Goal: Task Accomplishment & Management: Complete application form

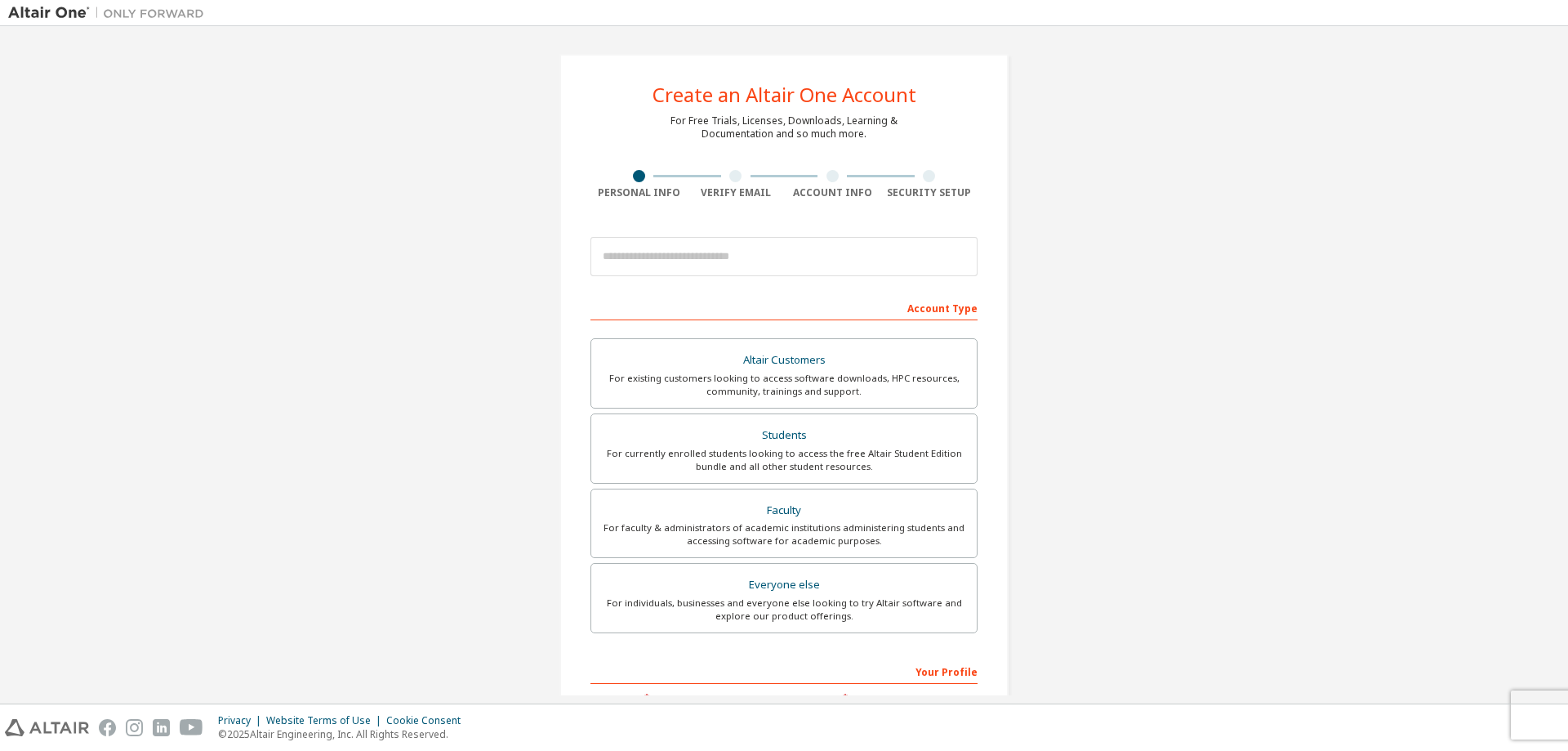
scroll to position [338, 0]
click at [675, 252] on input "email" at bounding box center [784, 256] width 387 height 39
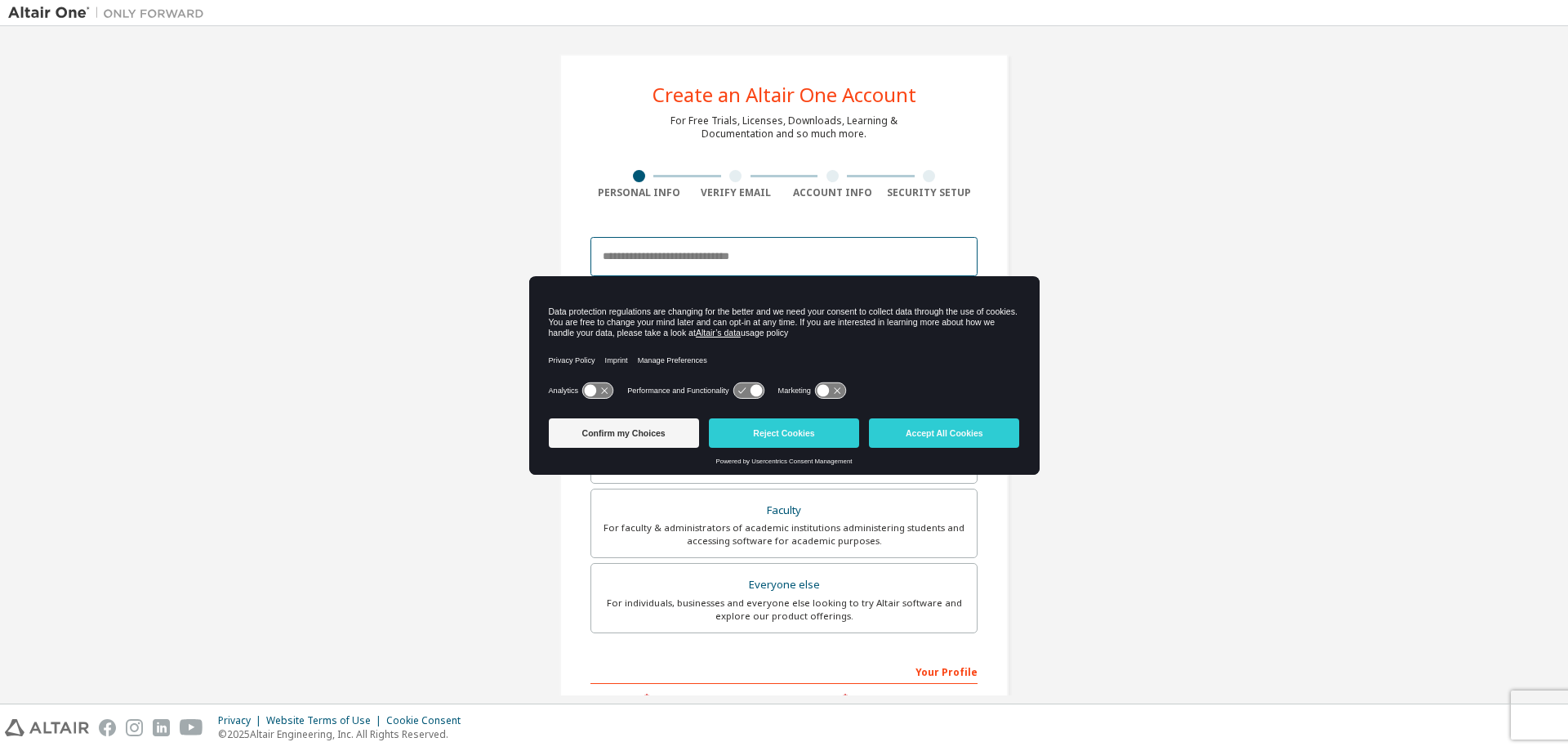
click at [678, 248] on input "email" at bounding box center [784, 256] width 387 height 39
click at [1026, 246] on div "Create an Altair One Account For Free Trials, Licenses, Downloads, Learning & D…" at bounding box center [784, 467] width 1552 height 866
click at [737, 258] on input "email" at bounding box center [784, 256] width 387 height 39
type input "**********"
click at [932, 436] on button "Accept All Cookies" at bounding box center [944, 433] width 151 height 30
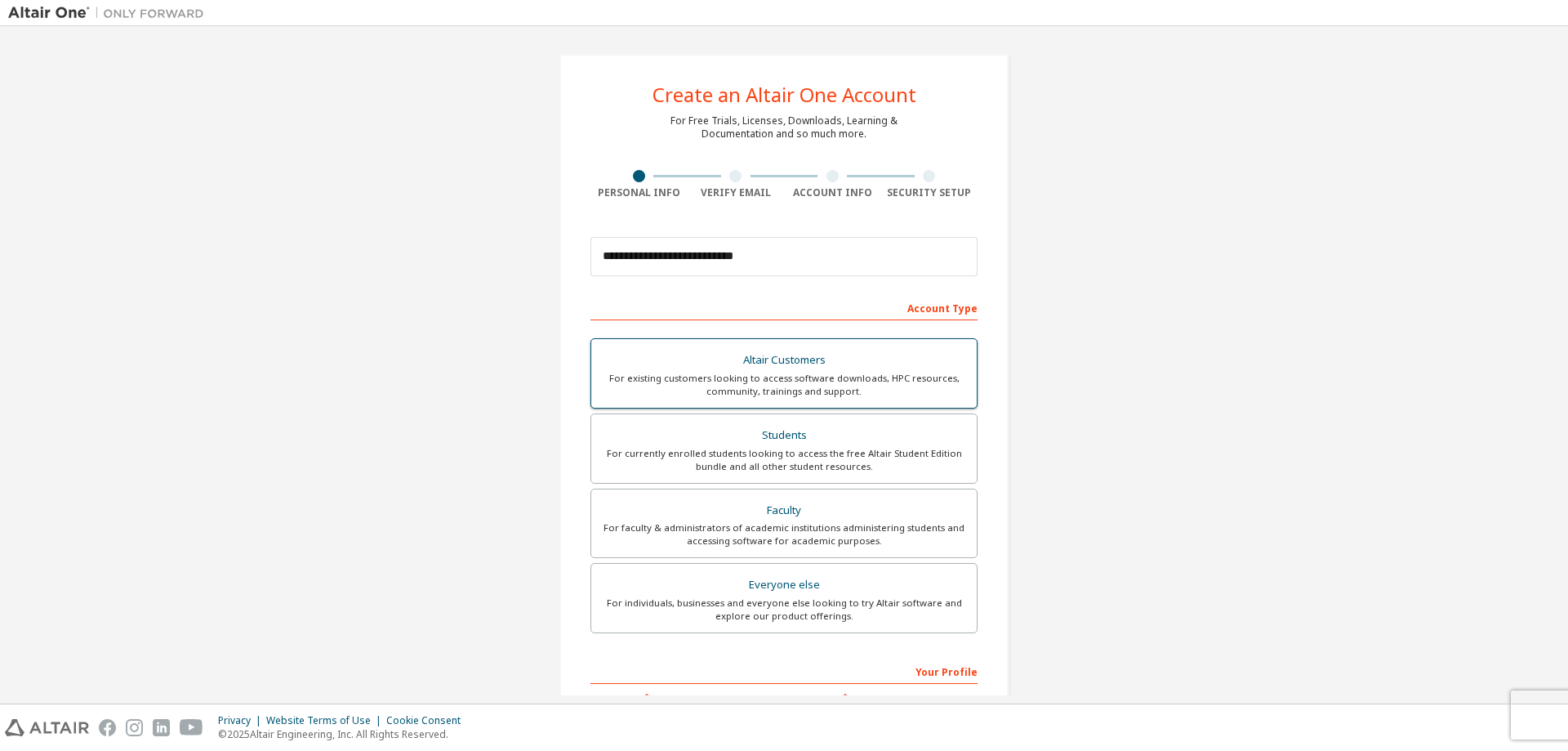
click at [824, 366] on div "Altair Customers" at bounding box center [784, 360] width 366 height 23
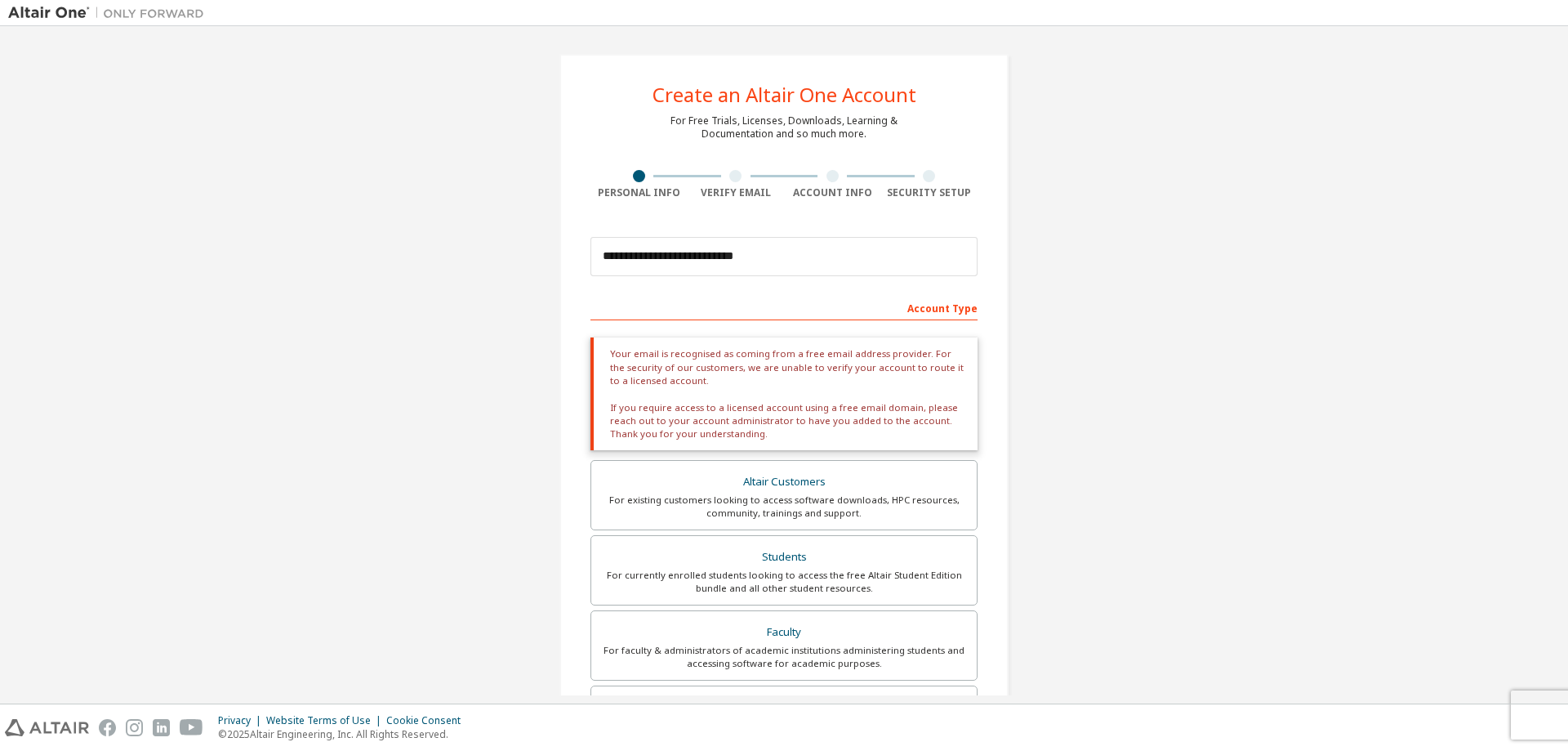
click at [687, 319] on div "Account Type" at bounding box center [784, 307] width 387 height 26
click at [669, 298] on div "Account Type" at bounding box center [784, 307] width 387 height 26
click at [663, 301] on div "Account Type" at bounding box center [784, 307] width 387 height 26
click at [921, 314] on div "Account Type" at bounding box center [784, 307] width 387 height 26
click at [1026, 402] on div "**********" at bounding box center [784, 528] width 1552 height 988
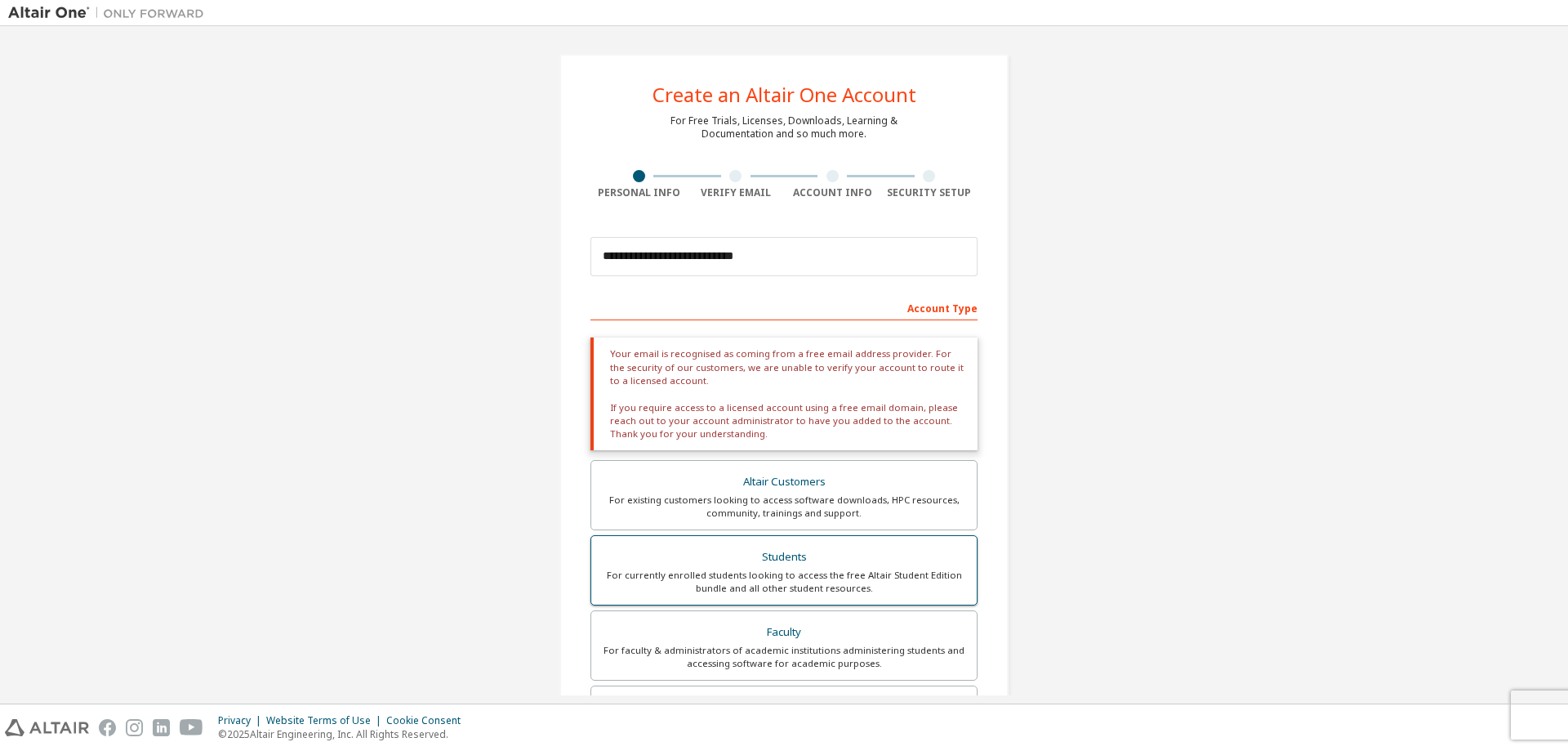
scroll to position [327, 0]
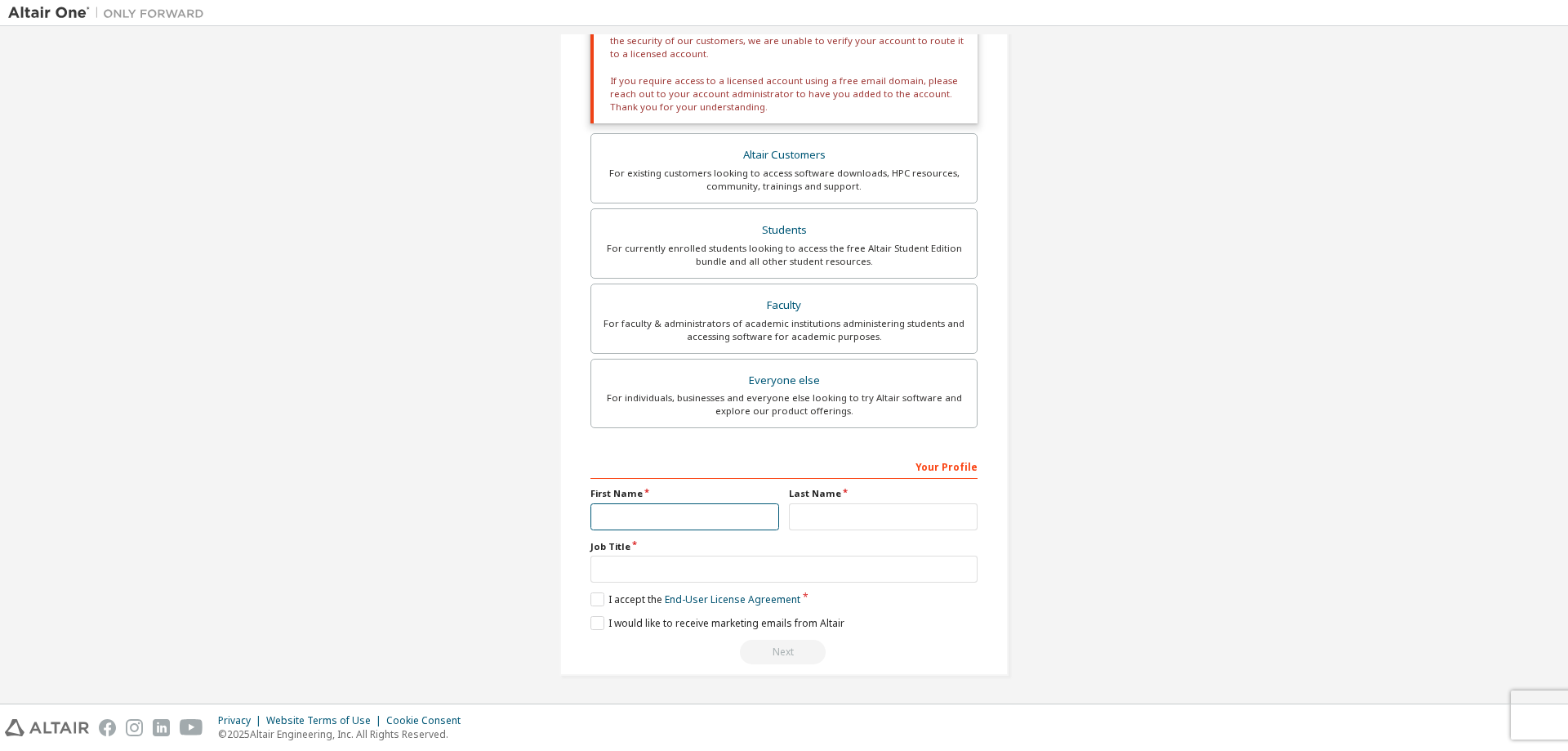
click at [669, 514] on input "text" at bounding box center [685, 517] width 189 height 27
click at [615, 601] on label "I accept the End-User License Agreement" at bounding box center [696, 598] width 210 height 14
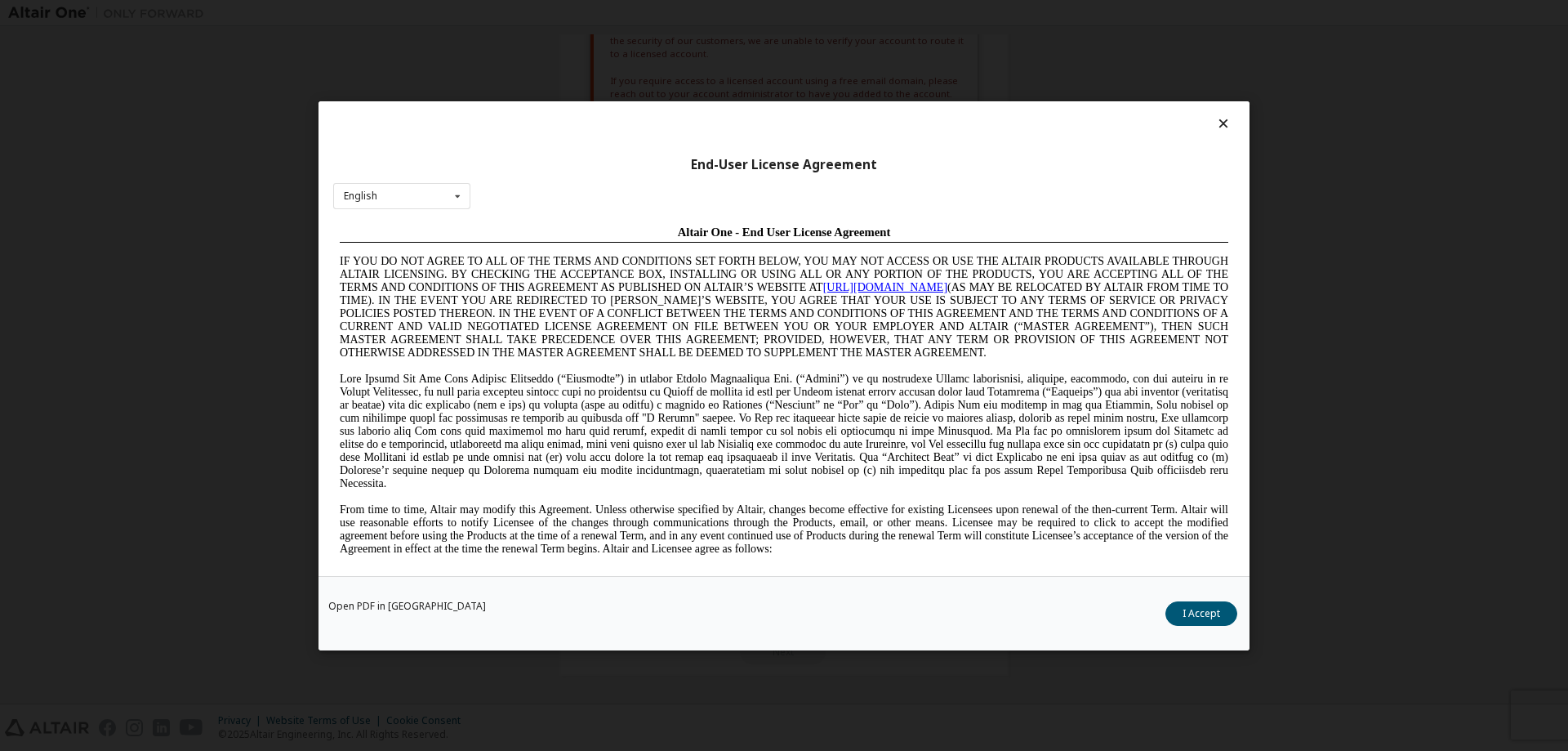
scroll to position [0, 0]
click at [1178, 608] on button "I Accept" at bounding box center [1202, 612] width 72 height 24
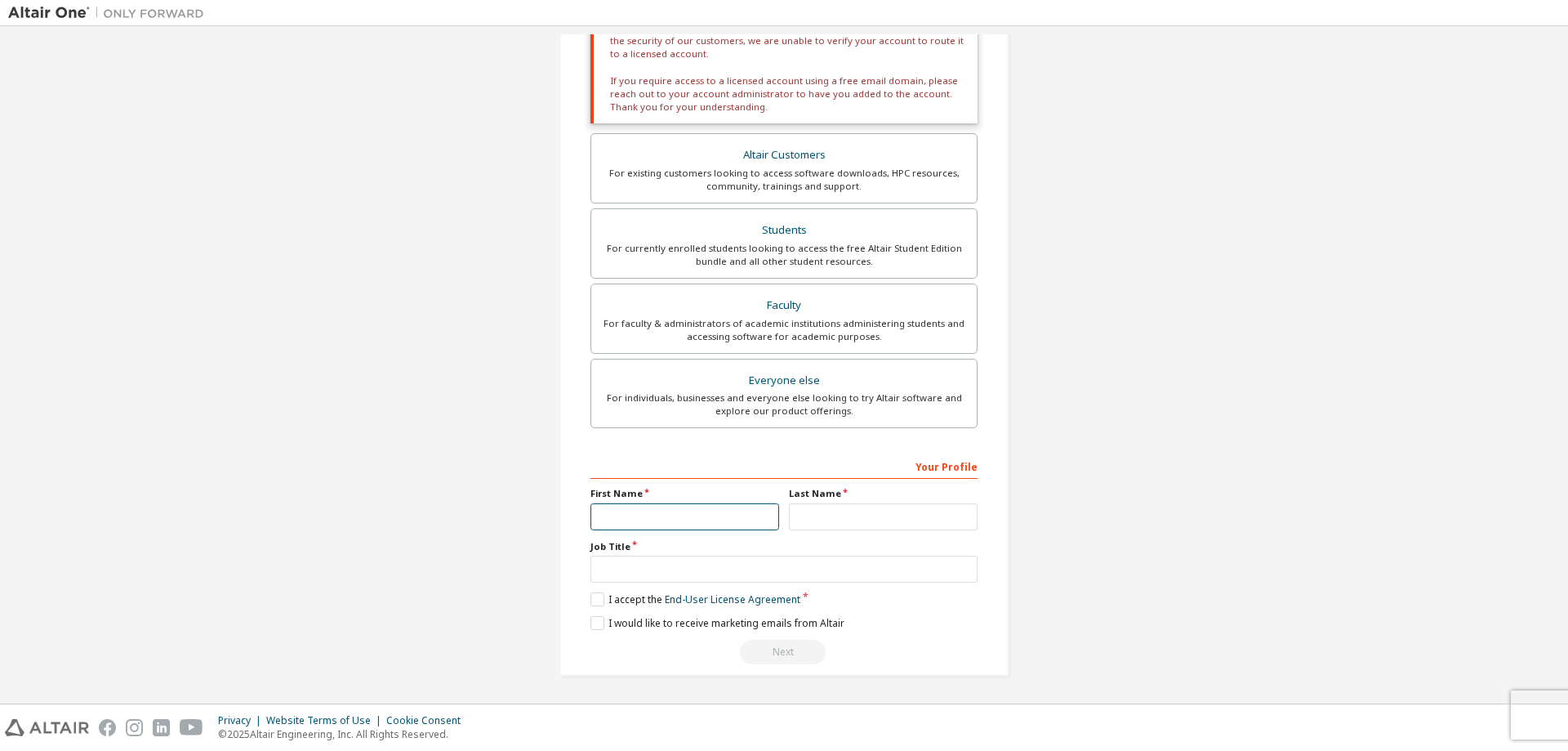
click at [650, 511] on input "text" at bounding box center [685, 517] width 189 height 27
type input "*****"
type input "**********"
click at [643, 562] on input "text" at bounding box center [784, 570] width 387 height 27
type input "********"
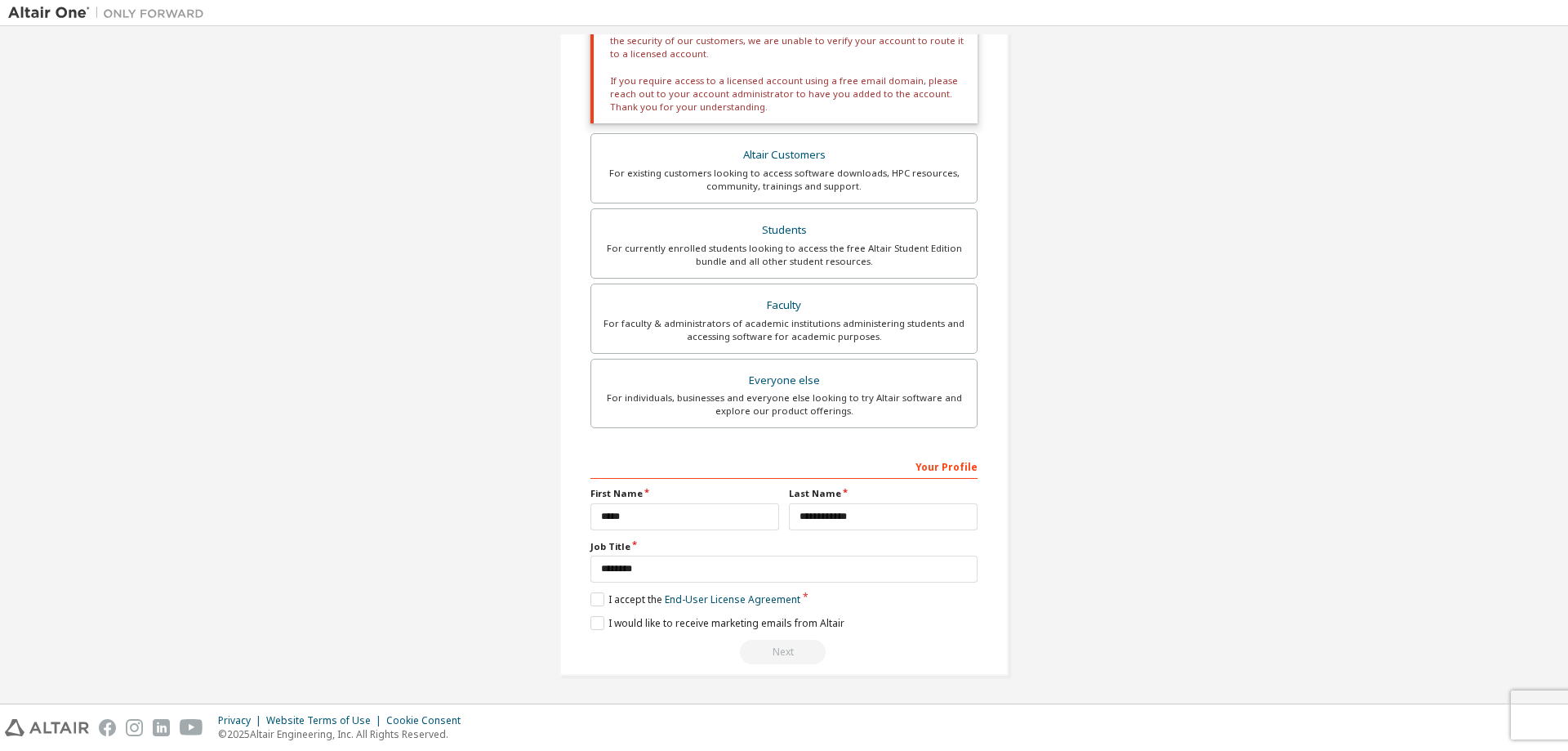
click at [779, 656] on div "Next" at bounding box center [784, 652] width 387 height 24
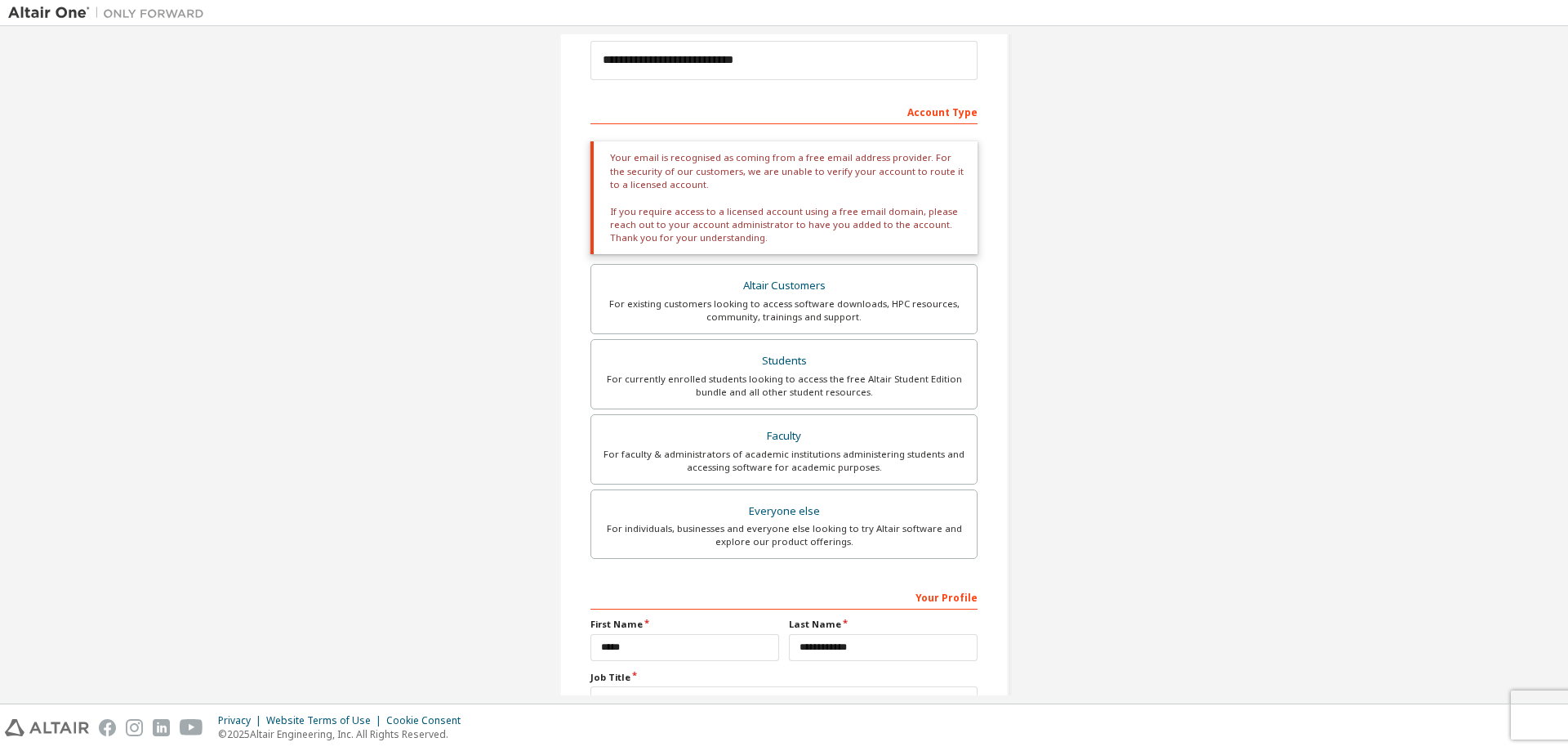
scroll to position [82, 0]
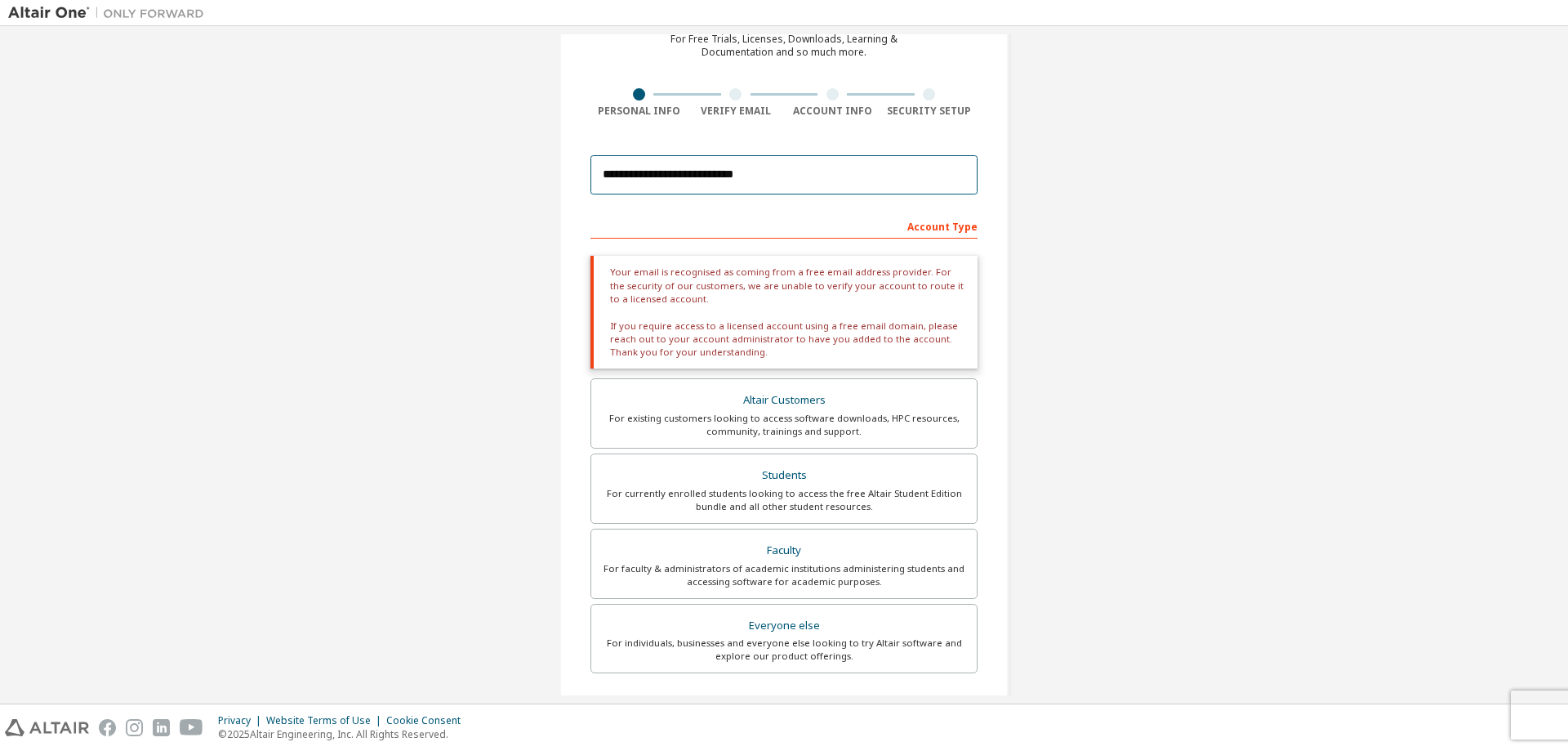
click at [775, 175] on input "**********" at bounding box center [784, 174] width 387 height 39
drag, startPoint x: 813, startPoint y: 236, endPoint x: 825, endPoint y: 238, distance: 12.2
click at [820, 238] on div "Account Type" at bounding box center [784, 225] width 387 height 26
drag, startPoint x: 908, startPoint y: 238, endPoint x: 927, endPoint y: 232, distance: 19.9
click at [909, 238] on div "Account Type" at bounding box center [784, 225] width 387 height 26
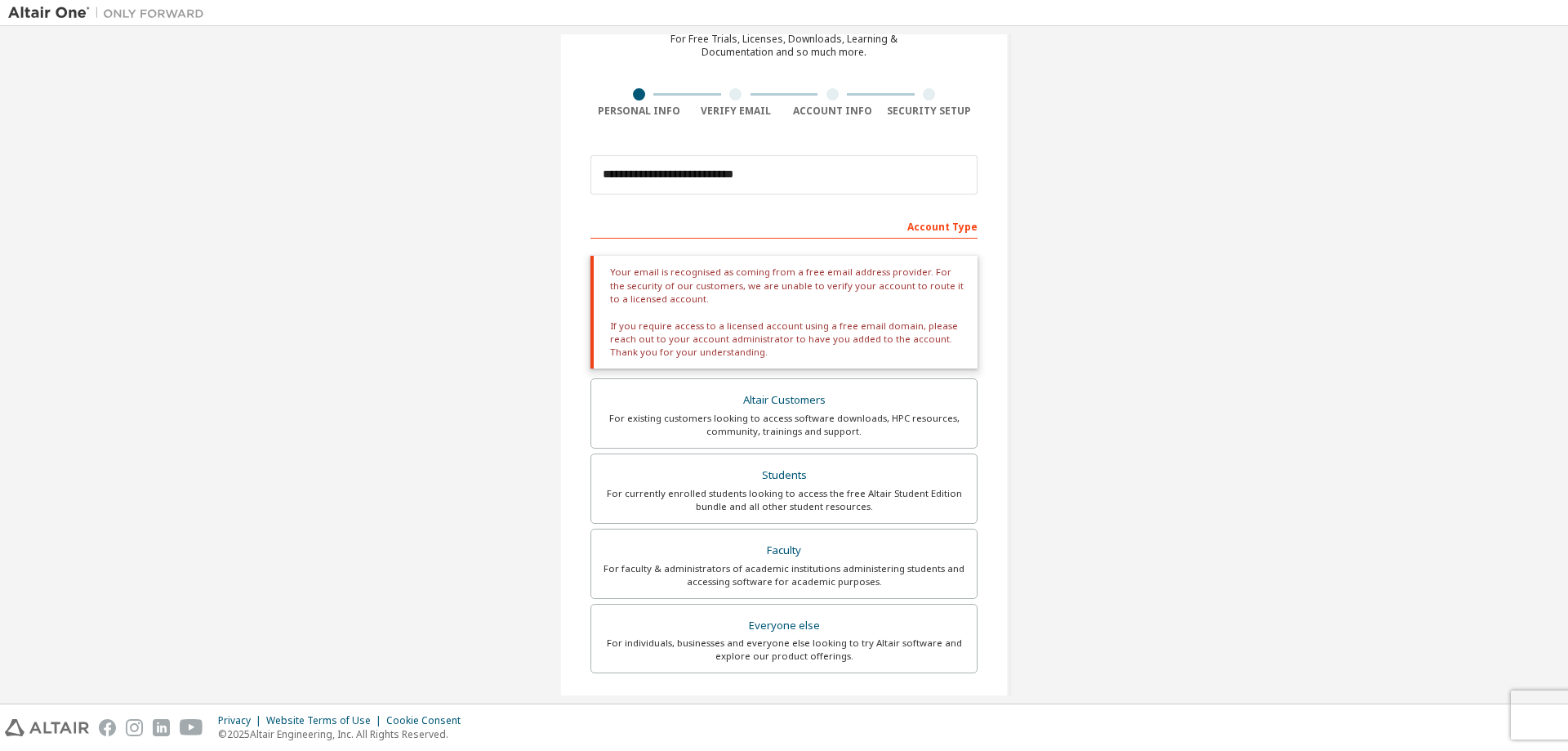
click at [927, 232] on div "Account Type" at bounding box center [784, 225] width 387 height 26
click at [838, 395] on div "Altair Customers" at bounding box center [784, 400] width 366 height 23
click at [843, 425] on div "For existing customers looking to access software downloads, HPC resources, com…" at bounding box center [784, 424] width 366 height 26
click at [862, 322] on div "Your email is recognised as coming from a free email address provider. For the …" at bounding box center [784, 311] width 387 height 113
click at [687, 305] on div "Your email is recognised as coming from a free email address provider. For the …" at bounding box center [784, 311] width 387 height 113
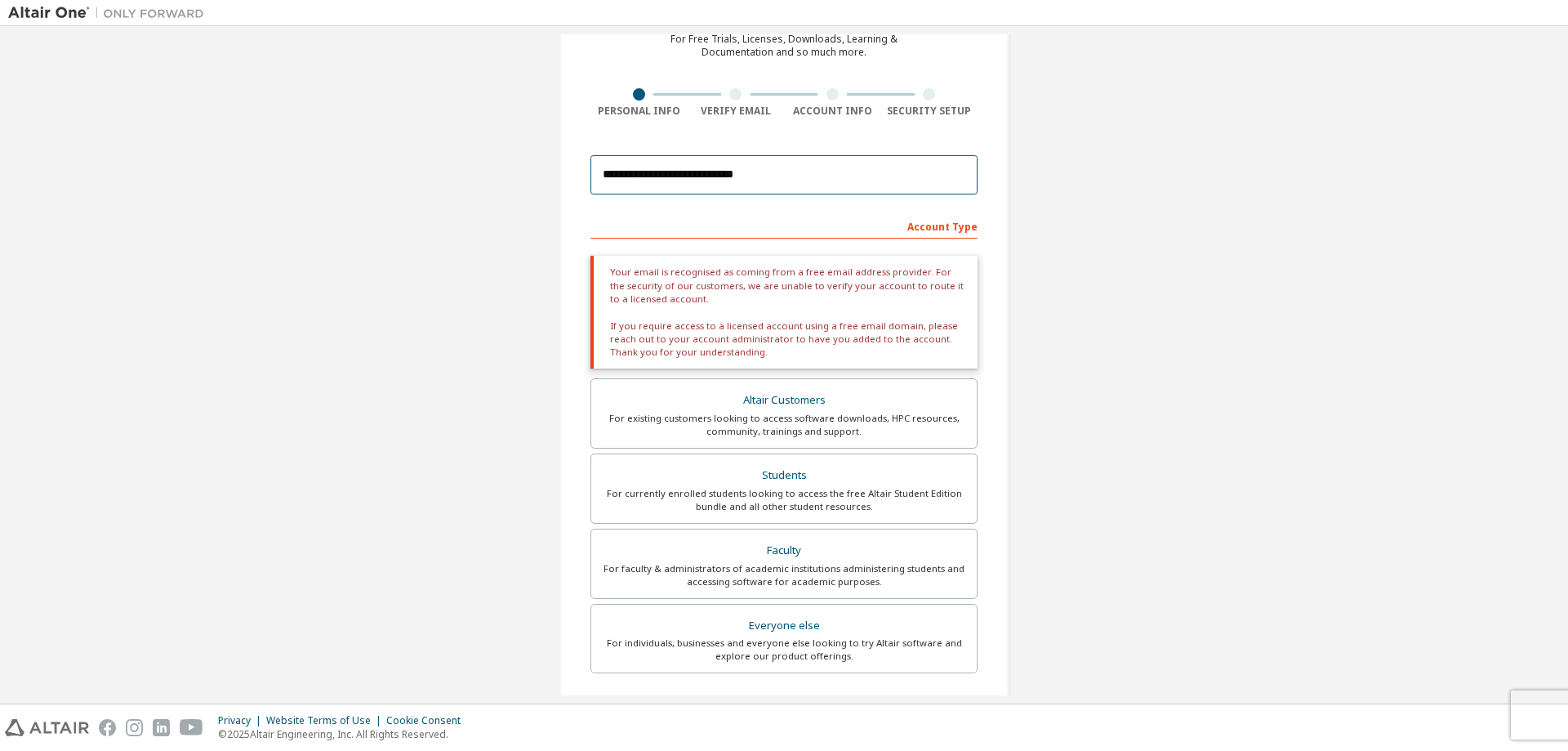
drag, startPoint x: 785, startPoint y: 179, endPoint x: 602, endPoint y: 181, distance: 183.0
click at [602, 181] on input "**********" at bounding box center [784, 174] width 387 height 39
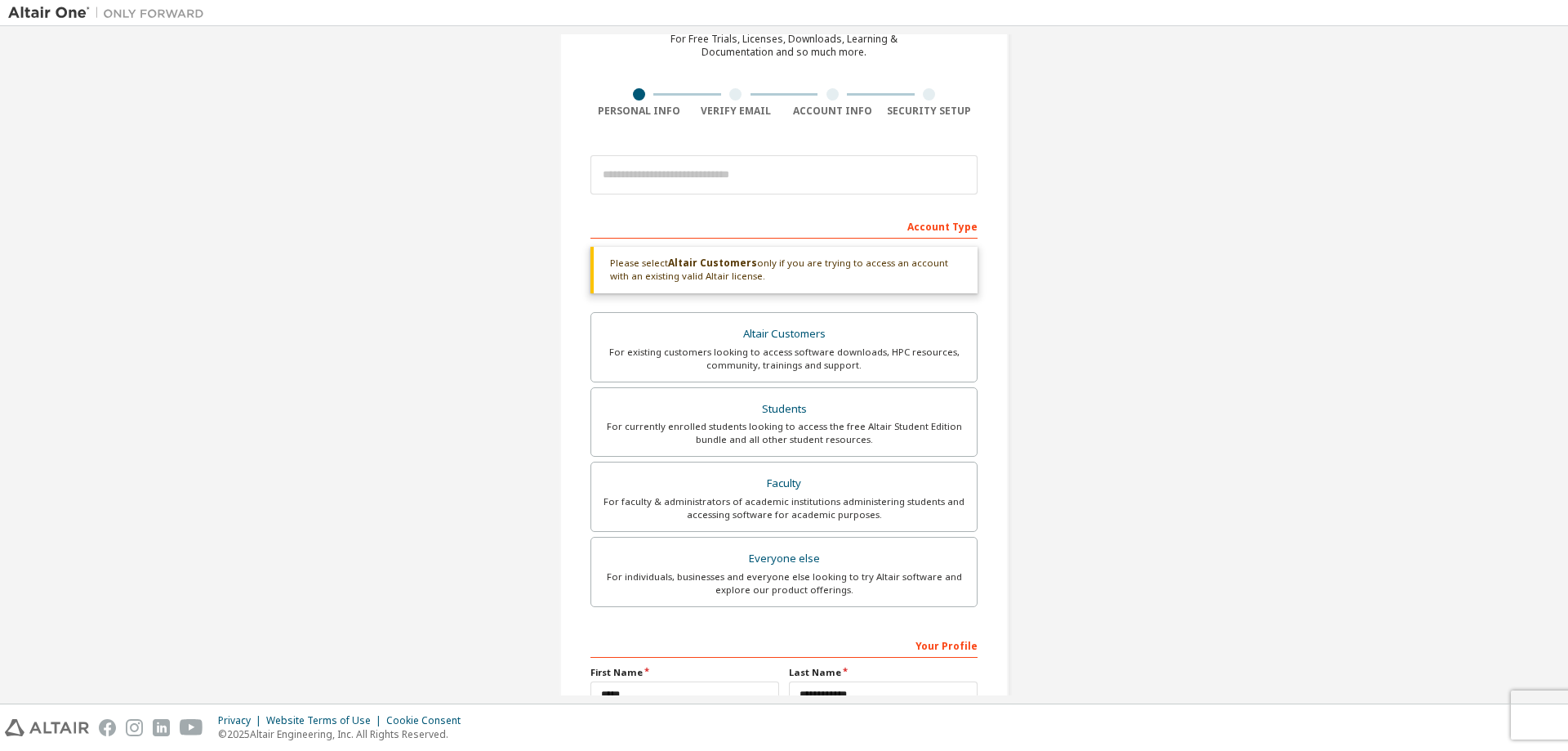
click at [749, 245] on div "Account Type Please select Altair Customers only if you are trying to access an…" at bounding box center [784, 527] width 387 height 630
click at [750, 254] on div "Please select Altair Customers only if you are trying to access an account with…" at bounding box center [784, 270] width 387 height 47
click at [653, 183] on input "email" at bounding box center [784, 174] width 387 height 39
click at [598, 220] on div "Account Type" at bounding box center [784, 225] width 387 height 26
click at [646, 186] on input "email" at bounding box center [784, 174] width 387 height 39
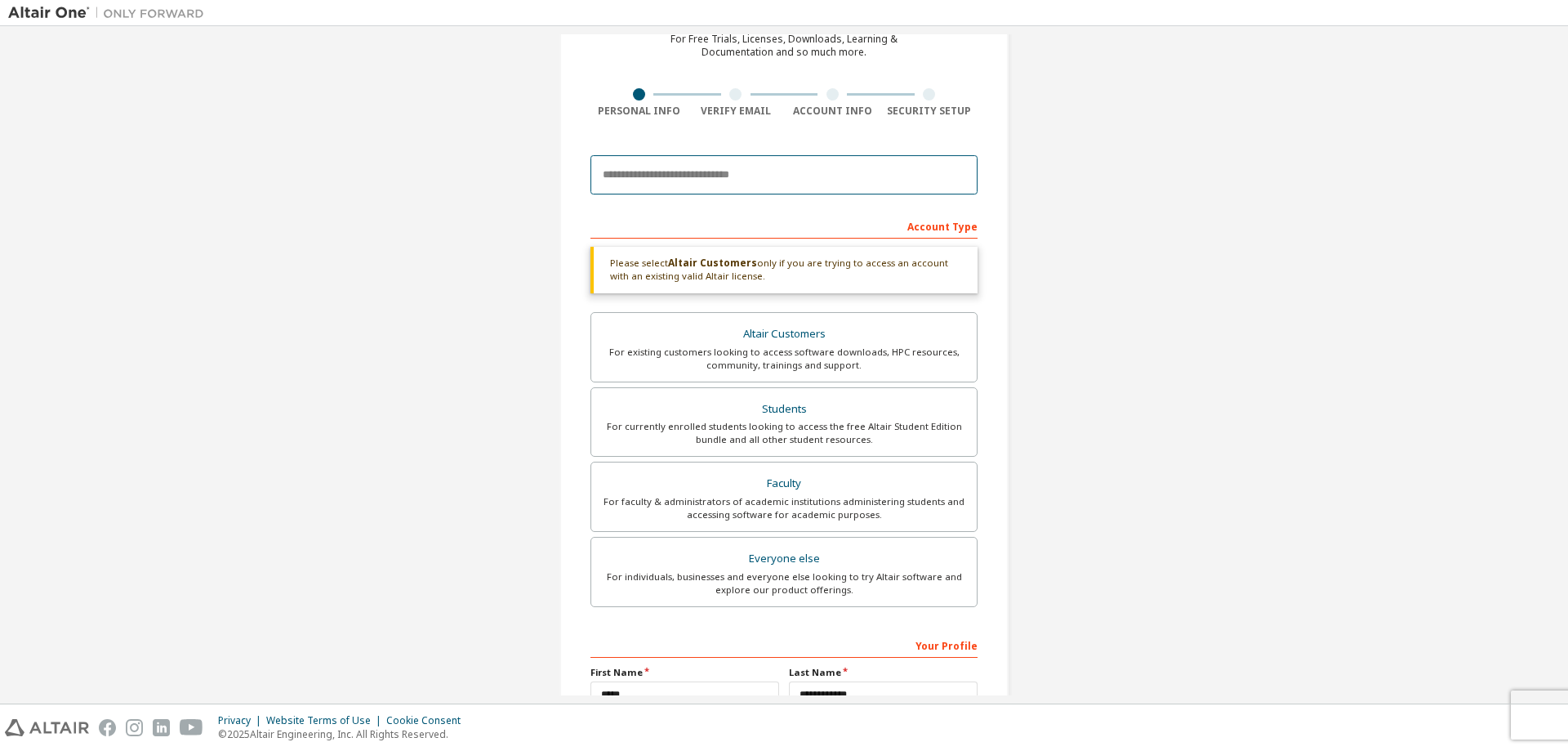
type input "**********"
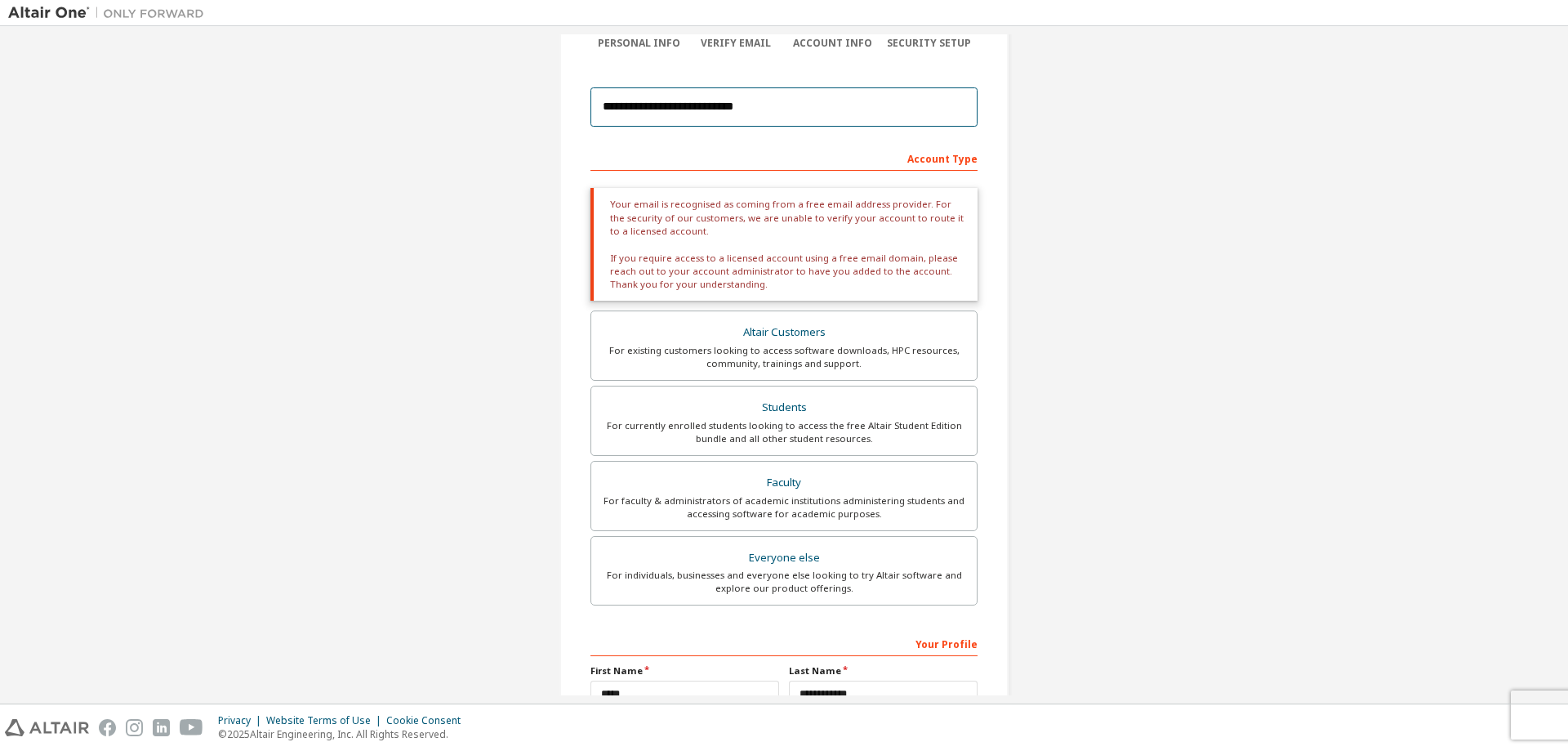
scroll to position [0, 0]
